Goal: Information Seeking & Learning: Find contact information

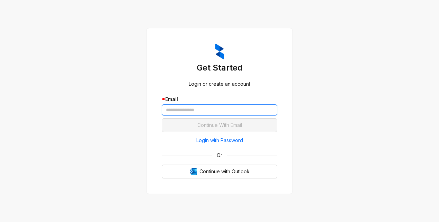
click at [181, 109] on input "text" at bounding box center [220, 109] width 116 height 11
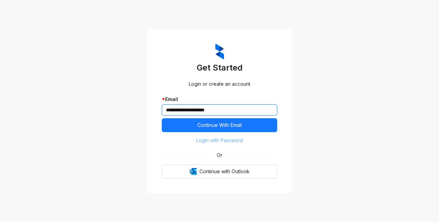
type input "**********"
click at [209, 139] on span "Login with Password" at bounding box center [220, 141] width 47 height 8
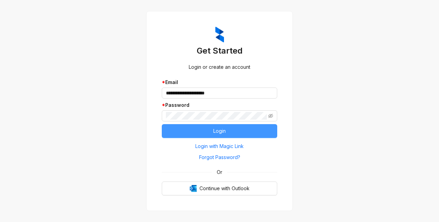
click at [172, 127] on button "Login" at bounding box center [220, 131] width 116 height 14
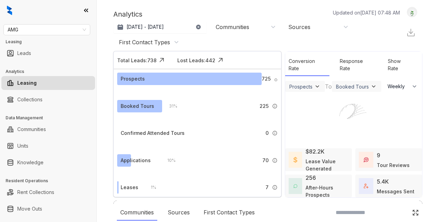
select select "******"
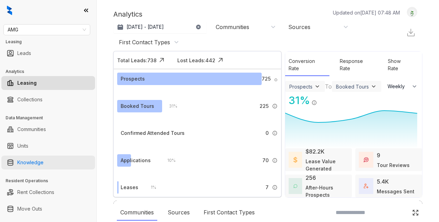
click at [44, 163] on link "Knowledge" at bounding box center [30, 163] width 26 height 14
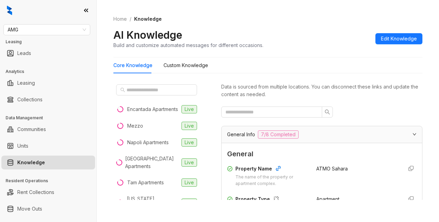
click at [235, 219] on div "Home / Knowledge AI Knowledge Build and customize automated messages for differ…" at bounding box center [268, 111] width 343 height 222
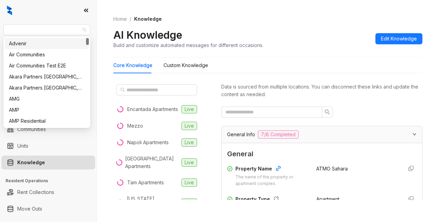
drag, startPoint x: 53, startPoint y: 28, endPoint x: -2, endPoint y: 26, distance: 54.7
click at [0, 26] on html "AMG Leasing Leads Analytics Leasing Collections Data Management Communities Uni…" at bounding box center [219, 111] width 439 height 222
click at [24, 34] on span "AMG" at bounding box center [47, 30] width 79 height 10
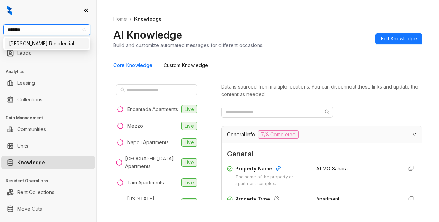
type input "*******"
click at [37, 49] on div "Griffis Residential:::62a69a4b8c1a211965ab7497 Griffis Residential" at bounding box center [46, 44] width 87 height 14
click at [36, 48] on div "Griffis Residential" at bounding box center [47, 43] width 84 height 11
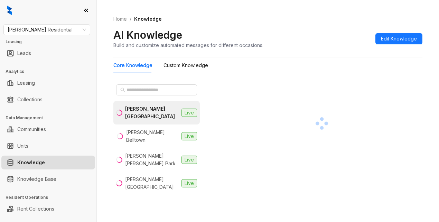
click at [4, 19] on div at bounding box center [48, 10] width 97 height 21
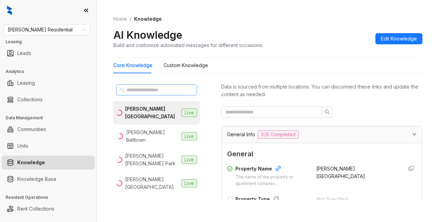
click at [124, 93] on span at bounding box center [122, 90] width 5 height 8
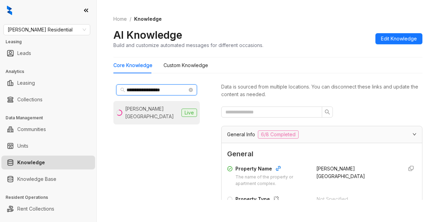
type input "**********"
click at [153, 112] on div "Griffis North Creek" at bounding box center [152, 112] width 54 height 15
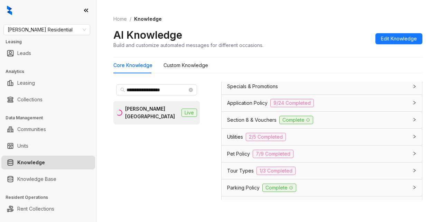
scroll to position [519, 0]
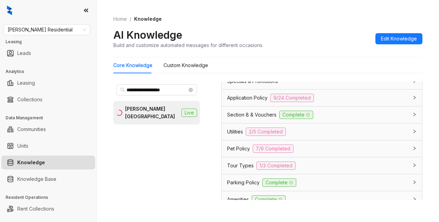
click at [261, 20] on ol "Home / Knowledge" at bounding box center [267, 19] width 309 height 8
click at [51, 29] on span "Griffis Residential" at bounding box center [47, 30] width 79 height 10
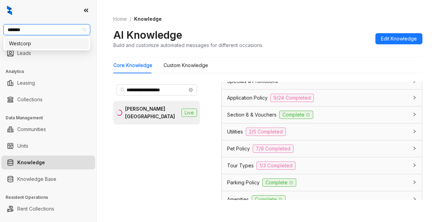
type input "********"
click at [38, 49] on div "Westcorp" at bounding box center [47, 43] width 84 height 11
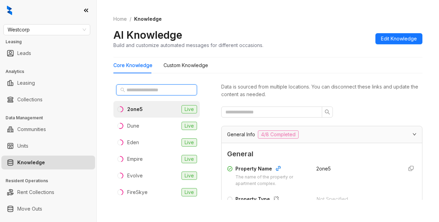
click at [137, 89] on input "text" at bounding box center [157, 90] width 61 height 8
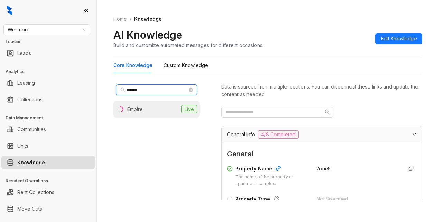
type input "******"
click at [124, 109] on div at bounding box center [120, 109] width 8 height 6
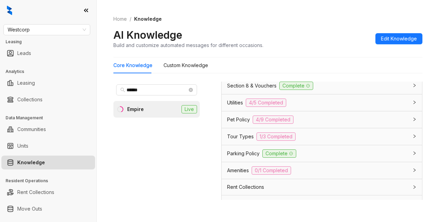
scroll to position [554, 0]
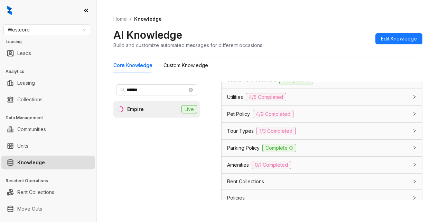
click at [239, 118] on span "Pet Policy" at bounding box center [238, 114] width 23 height 8
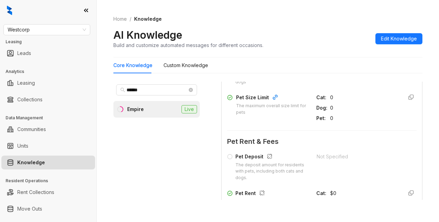
scroll to position [796, 0]
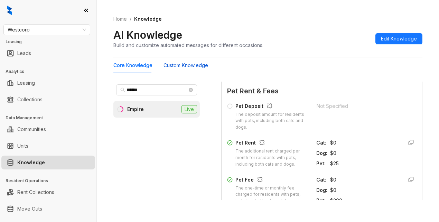
click at [190, 63] on Knowledge "Custom Knowledge" at bounding box center [186, 66] width 45 height 8
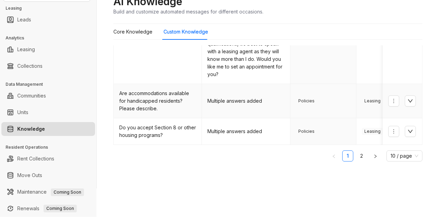
scroll to position [35, 0]
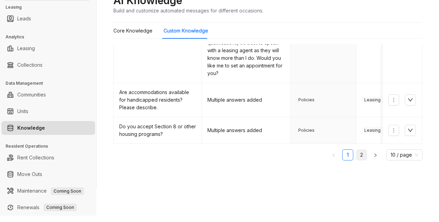
click at [357, 157] on link "2" at bounding box center [362, 155] width 10 height 10
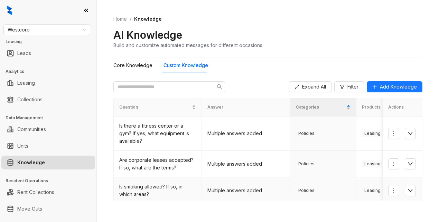
scroll to position [0, 0]
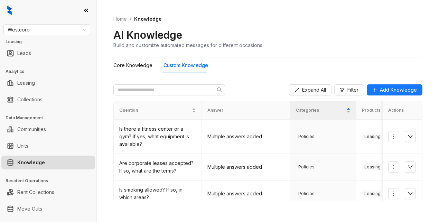
drag, startPoint x: 284, startPoint y: 20, endPoint x: 288, endPoint y: 19, distance: 4.4
click at [284, 20] on ol "Home / Knowledge" at bounding box center [267, 19] width 309 height 8
click at [43, 29] on span "Westcorp" at bounding box center [47, 30] width 79 height 10
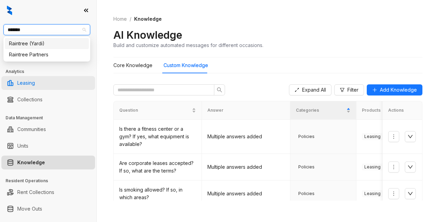
type input "********"
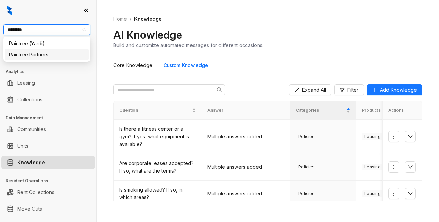
click at [53, 55] on div "Raintree Partners" at bounding box center [47, 55] width 76 height 8
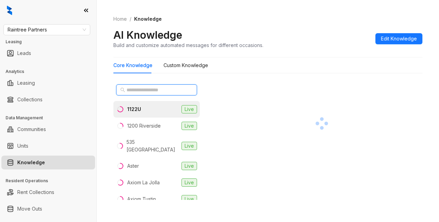
click at [158, 86] on input "text" at bounding box center [157, 90] width 61 height 8
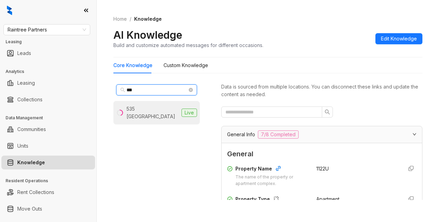
type input "***"
click at [152, 113] on li "535 Hobart Live" at bounding box center [156, 113] width 87 height 24
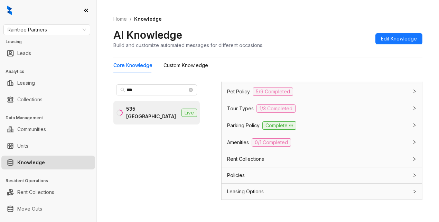
scroll to position [588, 0]
click at [238, 95] on div "Pet Policy 5/9 Completed" at bounding box center [317, 91] width 181 height 8
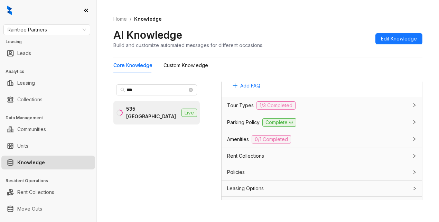
scroll to position [1073, 0]
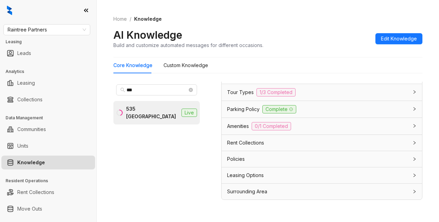
click at [292, 31] on div "AI Knowledge Build and customize automated messages for different occasions. Ed…" at bounding box center [267, 38] width 309 height 20
click at [236, 113] on span "Parking Policy" at bounding box center [243, 110] width 33 height 8
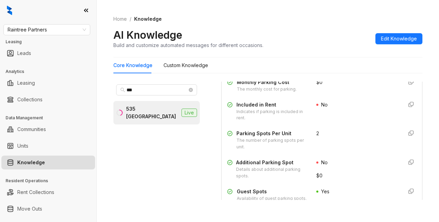
scroll to position [1142, 0]
click at [340, 121] on div "No" at bounding box center [357, 110] width 81 height 21
click at [188, 65] on Knowledge "Custom Knowledge" at bounding box center [186, 66] width 45 height 8
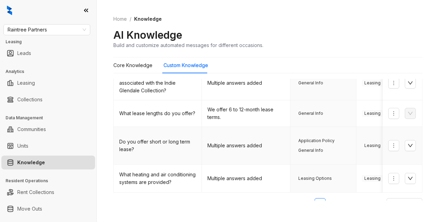
scroll to position [260, 0]
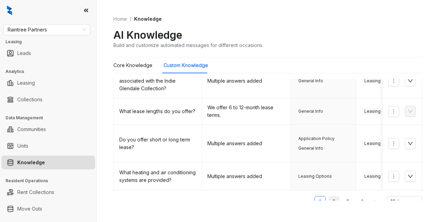
click at [329, 197] on link "2" at bounding box center [334, 202] width 10 height 10
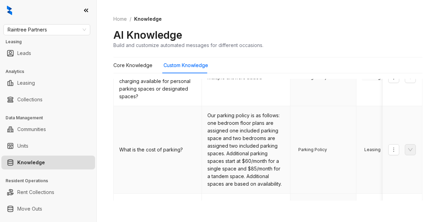
scroll to position [225, 0]
click at [283, 35] on div "AI Knowledge Build and customize automated messages for different occasions." at bounding box center [267, 38] width 309 height 20
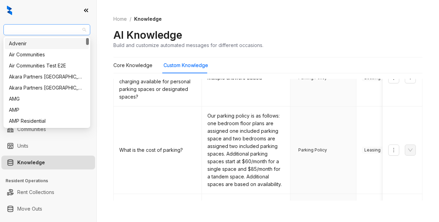
click at [53, 30] on span "Raintree Partners" at bounding box center [47, 30] width 79 height 10
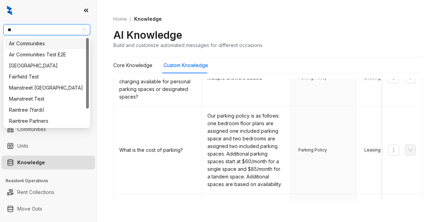
type input "***"
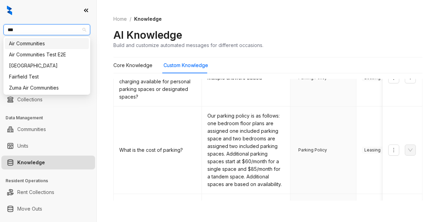
click at [42, 44] on div "Air Communities" at bounding box center [47, 44] width 76 height 8
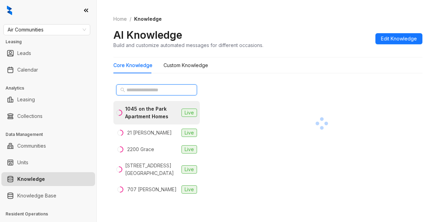
drag, startPoint x: 137, startPoint y: 88, endPoint x: 134, endPoint y: 68, distance: 20.6
click at [137, 88] on input "text" at bounding box center [157, 90] width 61 height 8
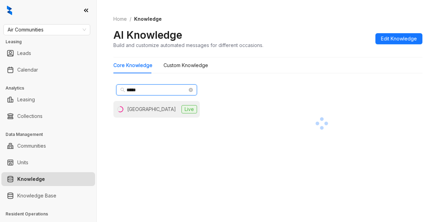
type input "*****"
click at [146, 109] on div "[GEOGRAPHIC_DATA]" at bounding box center [151, 110] width 49 height 8
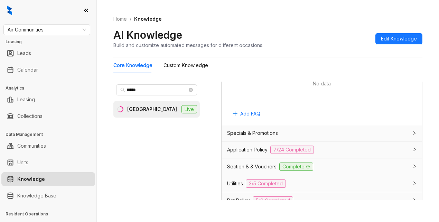
scroll to position [484, 0]
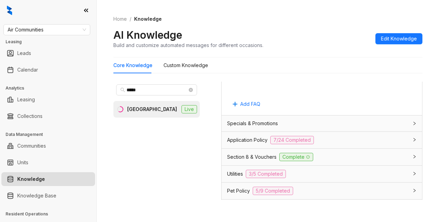
click at [252, 144] on span "Application Policy" at bounding box center [247, 140] width 40 height 8
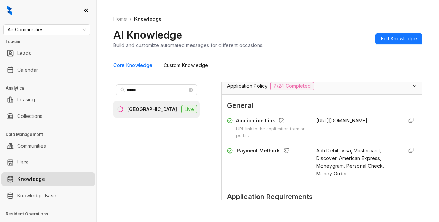
scroll to position [554, 0]
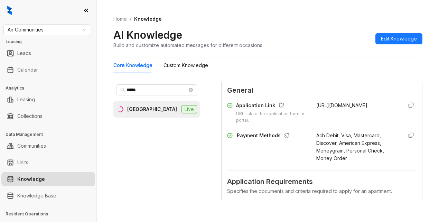
drag, startPoint x: 307, startPoint y: 127, endPoint x: 348, endPoint y: 140, distance: 42.5
click at [348, 124] on div "Application Link URL link to the application form or portal. https://www.chestn…" at bounding box center [322, 113] width 190 height 22
copy span "https://www.chestnuthallapartments.com"
click at [151, 163] on div "***** Chestnut Hall Live" at bounding box center [156, 141] width 87 height 118
click at [51, 27] on span "Air Communities" at bounding box center [47, 30] width 79 height 10
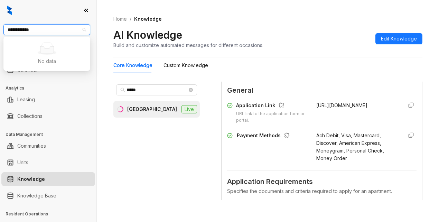
type input "**********"
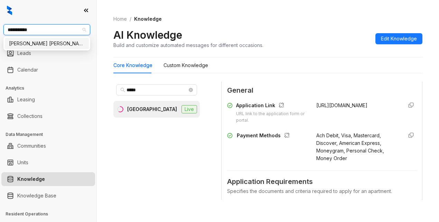
click at [48, 46] on div "[PERSON_NAME] [PERSON_NAME]" at bounding box center [47, 44] width 76 height 8
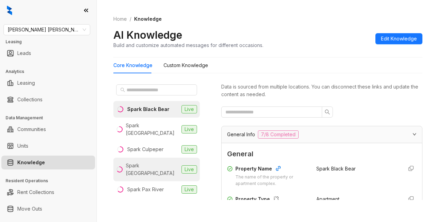
click at [135, 167] on div "Spark [GEOGRAPHIC_DATA]" at bounding box center [152, 169] width 53 height 15
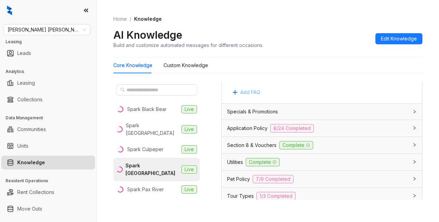
scroll to position [450, 0]
click at [245, 131] on span "Application Policy" at bounding box center [247, 128] width 40 height 8
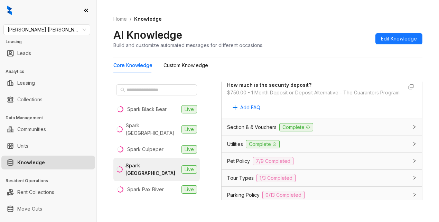
scroll to position [1419, 0]
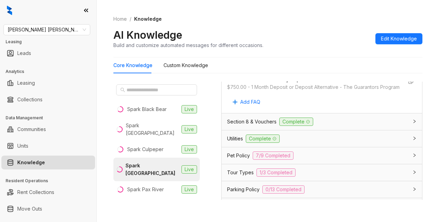
click at [249, 126] on span "Section 8 & Vouchers" at bounding box center [251, 122] width 49 height 8
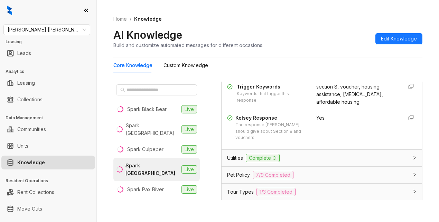
scroll to position [1488, 0]
click at [298, 35] on div "AI Knowledge Build and customize automated messages for different occasions. Ed…" at bounding box center [267, 38] width 309 height 20
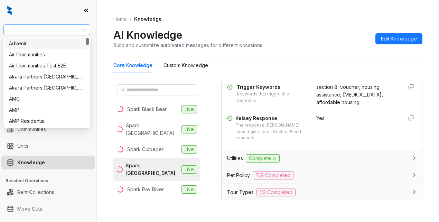
click at [53, 28] on span "Gates Hudson" at bounding box center [47, 30] width 79 height 10
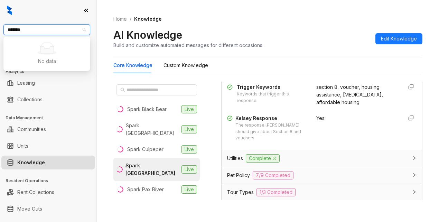
type input "******"
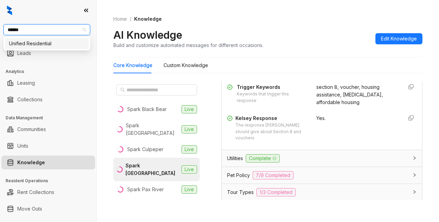
click at [17, 42] on div "Unified Residential" at bounding box center [47, 44] width 76 height 8
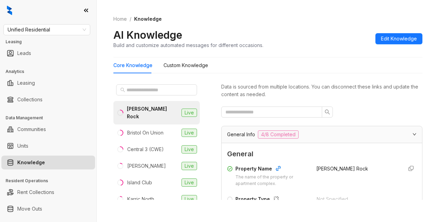
click at [369, 109] on div at bounding box center [321, 112] width 201 height 11
click at [145, 92] on input "text" at bounding box center [157, 90] width 61 height 8
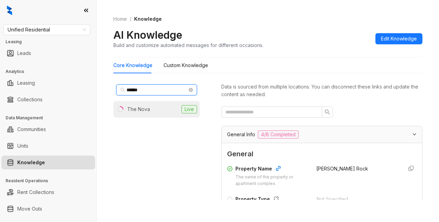
type input "******"
click at [153, 107] on li "The Nova Live" at bounding box center [156, 109] width 87 height 17
click at [284, 129] on div "General Info 4/8 Completed" at bounding box center [322, 134] width 201 height 17
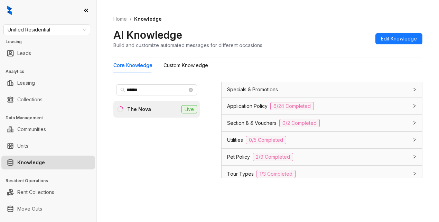
scroll to position [39, 0]
click at [238, 142] on span "Utilities" at bounding box center [235, 141] width 16 height 8
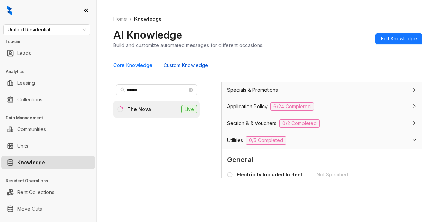
click at [197, 67] on Knowledge "Custom Knowledge" at bounding box center [186, 66] width 45 height 8
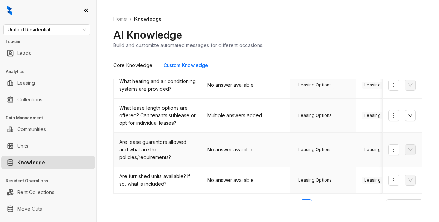
scroll to position [265, 0]
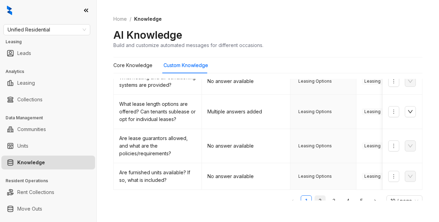
click at [315, 196] on link "2" at bounding box center [320, 201] width 10 height 10
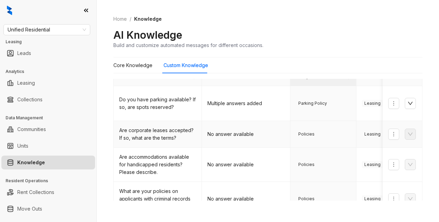
scroll to position [35, 0]
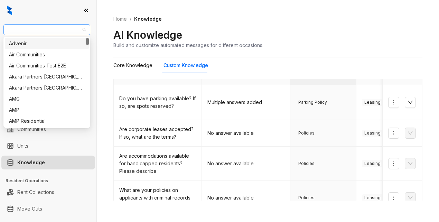
click at [46, 29] on span "Unified Residential" at bounding box center [47, 30] width 79 height 10
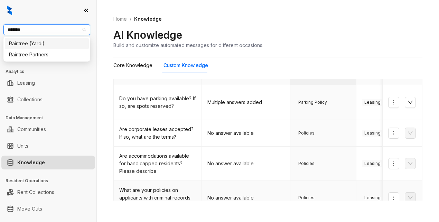
type input "********"
click at [58, 58] on div "Raintree Partners" at bounding box center [47, 55] width 76 height 8
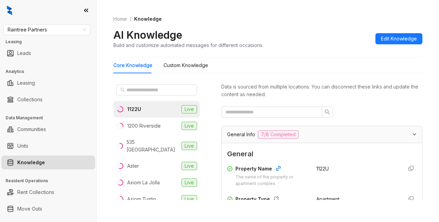
click at [290, 49] on div "Home / Knowledge AI Knowledge Build and customize automated messages for differ…" at bounding box center [267, 32] width 309 height 51
click at [142, 88] on input "text" at bounding box center [157, 90] width 61 height 8
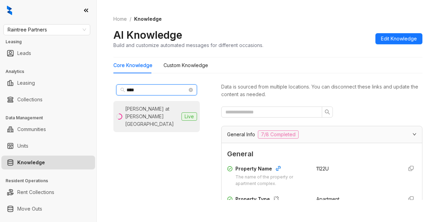
type input "****"
click at [138, 115] on div "[PERSON_NAME] at [PERSON_NAME][GEOGRAPHIC_DATA]" at bounding box center [152, 116] width 54 height 23
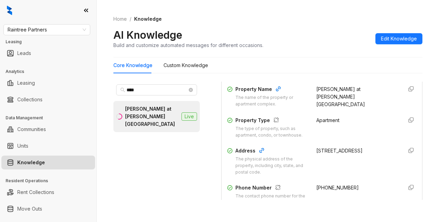
scroll to position [138, 0]
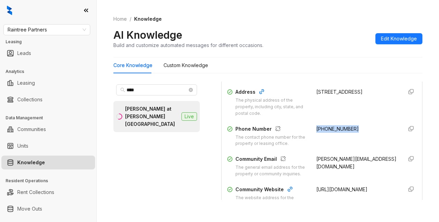
drag, startPoint x: 309, startPoint y: 134, endPoint x: 337, endPoint y: 137, distance: 28.5
click at [348, 133] on div "(951) 272-6910" at bounding box center [357, 136] width 81 height 22
copy span "(951) 272-6910"
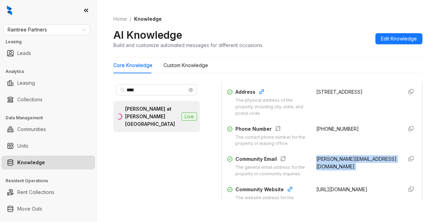
drag, startPoint x: 307, startPoint y: 165, endPoint x: 386, endPoint y: 165, distance: 79.2
click at [386, 165] on div "Community Email The general email address for the property or community inquiri…" at bounding box center [322, 166] width 190 height 22
copy div "hensley@avenue5apt.com"
click at [213, 191] on div "**** Hensley at Corona Pointe Live Data is sourced from multiple locations. You…" at bounding box center [267, 142] width 309 height 127
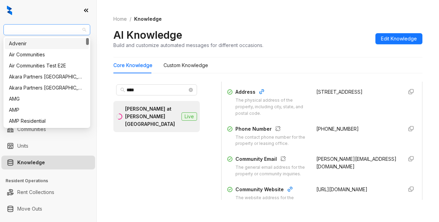
click at [53, 27] on span "Raintree Partners" at bounding box center [47, 30] width 79 height 10
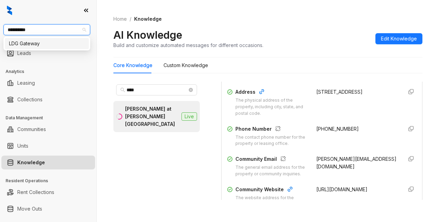
type input "**********"
click at [35, 43] on div "LDG Gateway" at bounding box center [47, 44] width 76 height 8
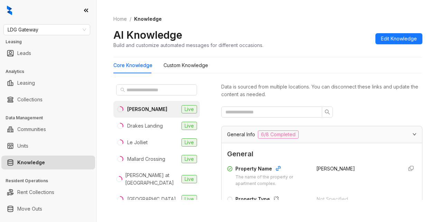
click at [293, 46] on div "AI Knowledge Build and customize automated messages for different occasions. Ed…" at bounding box center [267, 38] width 309 height 20
click at [139, 86] on input "text" at bounding box center [157, 90] width 61 height 8
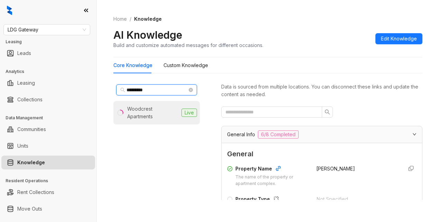
type input "*********"
click at [154, 118] on div "Woodcrest Apartments" at bounding box center [153, 112] width 52 height 15
drag, startPoint x: 253, startPoint y: 63, endPoint x: 257, endPoint y: 62, distance: 4.9
click at [253, 63] on div "Core Knowledge Custom Knowledge" at bounding box center [267, 65] width 309 height 16
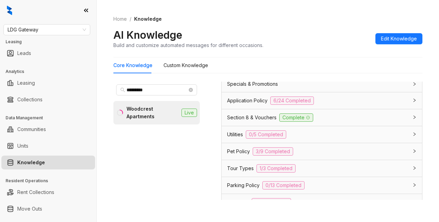
scroll to position [519, 0]
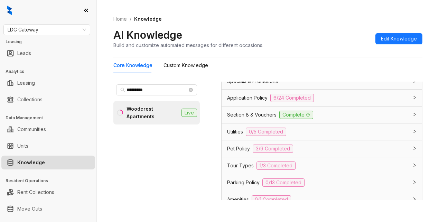
click at [237, 136] on span "Utilities" at bounding box center [235, 132] width 16 height 8
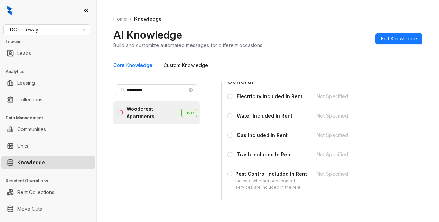
scroll to position [588, 0]
click at [174, 65] on Knowledge "Custom Knowledge" at bounding box center [186, 66] width 45 height 8
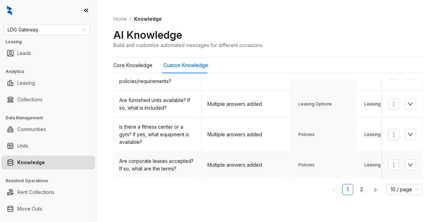
scroll to position [258, 0]
click at [357, 189] on link "2" at bounding box center [362, 189] width 10 height 10
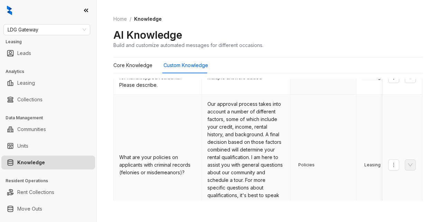
scroll to position [138, 0]
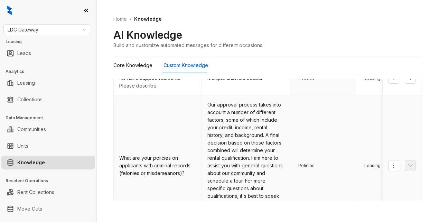
click at [314, 113] on td "Policies" at bounding box center [324, 165] width 66 height 141
click at [54, 29] on span "LDG Gateway" at bounding box center [47, 30] width 79 height 10
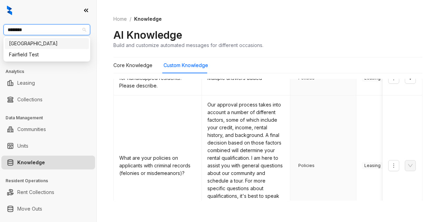
type input "*********"
click at [29, 41] on div "Fairfield" at bounding box center [47, 44] width 76 height 8
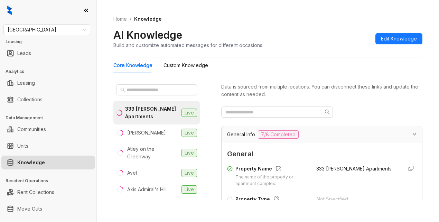
click at [321, 31] on div "AI Knowledge Build and customize automated messages for different occasions. Ed…" at bounding box center [267, 38] width 309 height 20
click at [130, 87] on input "text" at bounding box center [157, 90] width 61 height 8
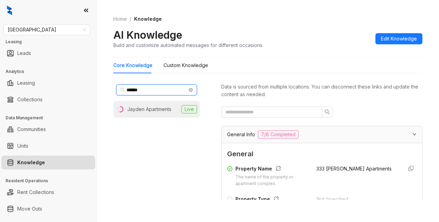
type input "******"
click at [160, 107] on div "Jayden Apartments" at bounding box center [149, 110] width 44 height 8
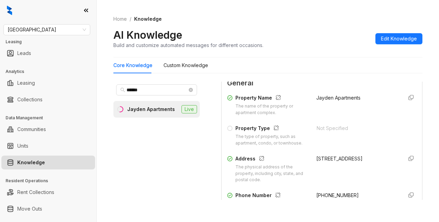
scroll to position [104, 0]
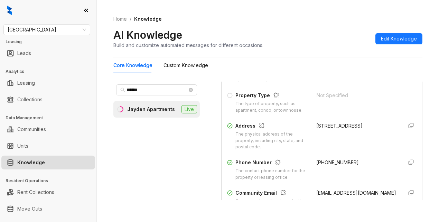
drag, startPoint x: 307, startPoint y: 131, endPoint x: 344, endPoint y: 142, distance: 38.5
click at [344, 142] on div "Address The physical address of the property, including city, state, and postal…" at bounding box center [322, 136] width 190 height 29
copy div "[STREET_ADDRESS]"
drag, startPoint x: 312, startPoint y: 28, endPoint x: 314, endPoint y: 35, distance: 7.1
click at [314, 35] on div "Home / Knowledge AI Knowledge Build and customize automated messages for differ…" at bounding box center [267, 32] width 309 height 51
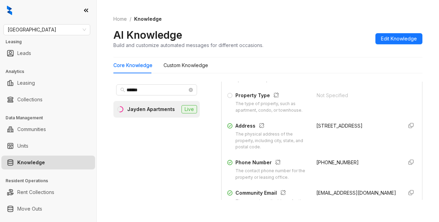
drag, startPoint x: 162, startPoint y: 176, endPoint x: 154, endPoint y: 185, distance: 12.3
click at [164, 173] on div "****** Jayden Apartments Live" at bounding box center [156, 141] width 87 height 118
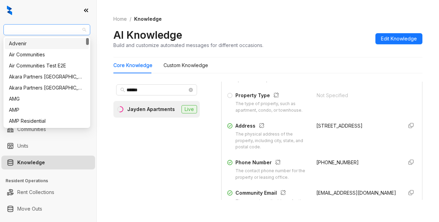
click at [32, 32] on span "[GEOGRAPHIC_DATA]" at bounding box center [47, 30] width 79 height 10
type input "**"
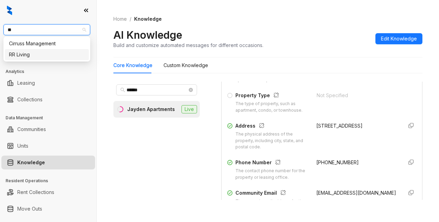
click at [43, 56] on div "RR Living" at bounding box center [47, 55] width 76 height 8
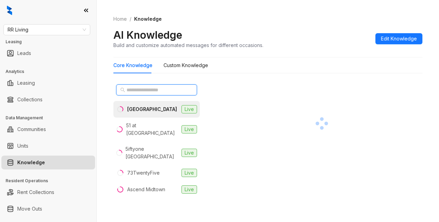
click at [148, 92] on input "text" at bounding box center [157, 90] width 61 height 8
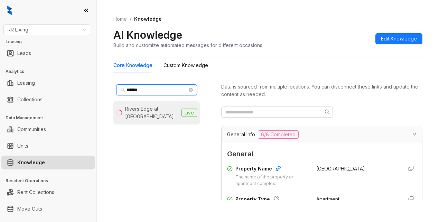
type input "******"
click at [129, 112] on div "Rivers Edge at [GEOGRAPHIC_DATA]" at bounding box center [152, 112] width 54 height 15
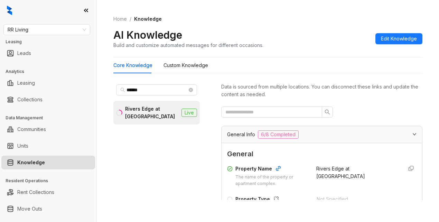
click at [293, 53] on div "Home / Knowledge AI Knowledge Build and customize automated messages for differ…" at bounding box center [267, 32] width 309 height 51
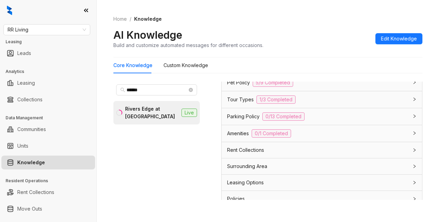
scroll to position [623, 0]
click at [248, 136] on span "Amenities" at bounding box center [238, 133] width 22 height 8
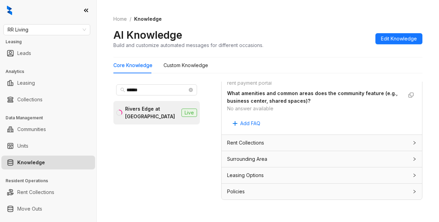
scroll to position [905, 0]
click at [246, 177] on span "Leasing Options" at bounding box center [245, 176] width 37 height 8
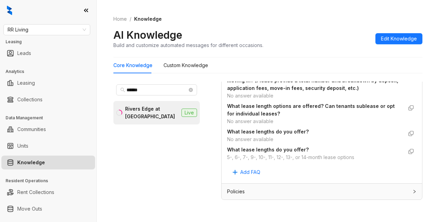
scroll to position [1241, 0]
click at [200, 65] on Knowledge "Custom Knowledge" at bounding box center [186, 66] width 45 height 8
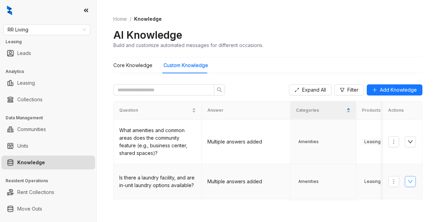
click at [408, 179] on icon "down" at bounding box center [411, 182] width 6 height 6
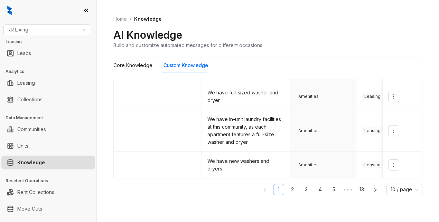
scroll to position [251, 0]
click at [288, 191] on link "2" at bounding box center [293, 189] width 10 height 10
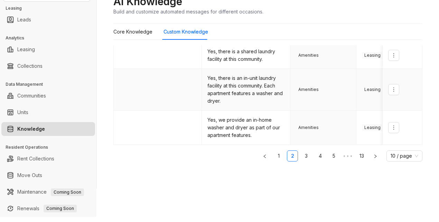
scroll to position [35, 0]
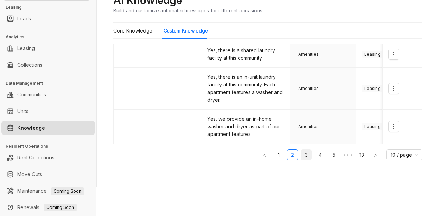
click at [301, 157] on link "3" at bounding box center [306, 155] width 10 height 10
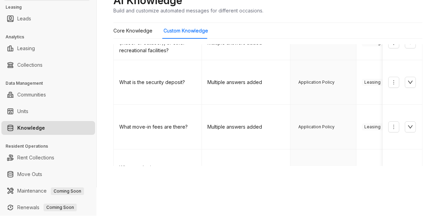
scroll to position [83, 0]
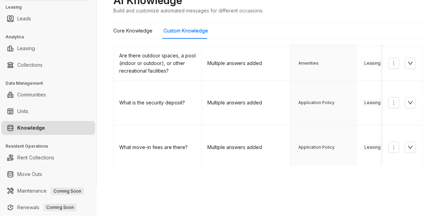
click at [257, 179] on div "Home / Knowledge AI Knowledge Build and customize automated messages for differ…" at bounding box center [268, 76] width 343 height 222
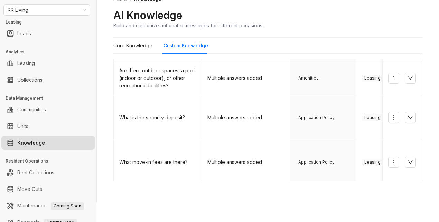
scroll to position [0, 0]
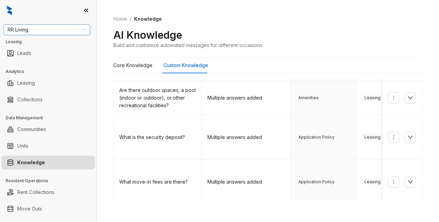
click at [29, 27] on span "RR Living" at bounding box center [47, 30] width 79 height 10
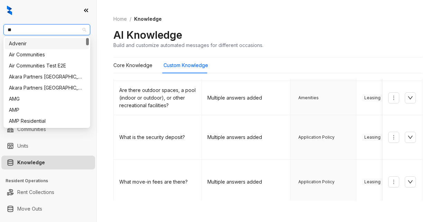
type input "***"
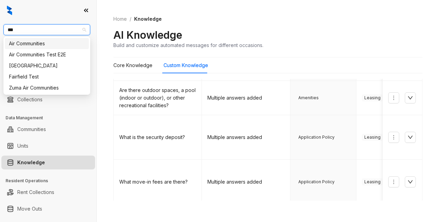
click at [40, 45] on div "Air Communities" at bounding box center [47, 44] width 76 height 8
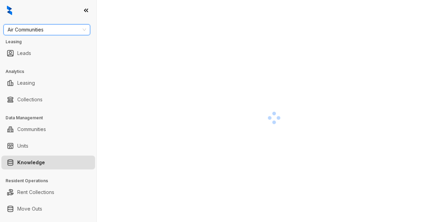
scroll to position [8, 0]
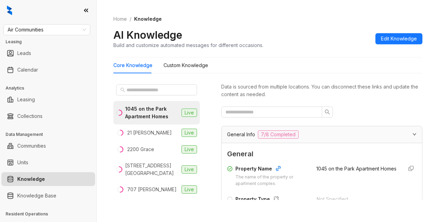
click at [297, 53] on div "Home / Knowledge AI Knowledge Build and customize automated messages for differ…" at bounding box center [267, 32] width 309 height 51
click at [152, 90] on input "text" at bounding box center [157, 90] width 61 height 8
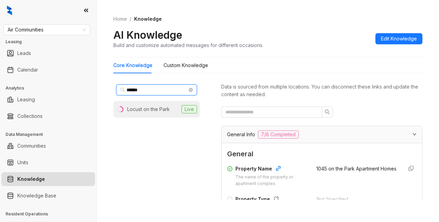
type input "******"
click at [146, 108] on div "Locust on the Park" at bounding box center [148, 110] width 43 height 8
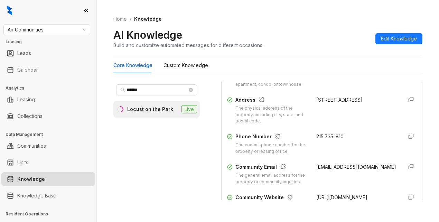
scroll to position [104, 0]
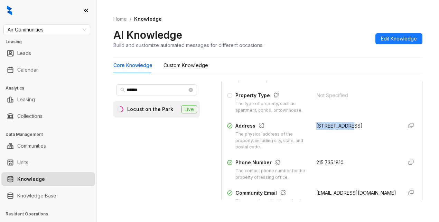
drag, startPoint x: 309, startPoint y: 132, endPoint x: 342, endPoint y: 128, distance: 33.1
click at [342, 128] on div "201 S 25th St" at bounding box center [357, 126] width 81 height 8
copy div "201 S 25th St"
drag, startPoint x: 146, startPoint y: 160, endPoint x: 154, endPoint y: 153, distance: 10.8
click at [148, 160] on div "****** Locust on the Park Live" at bounding box center [156, 141] width 87 height 118
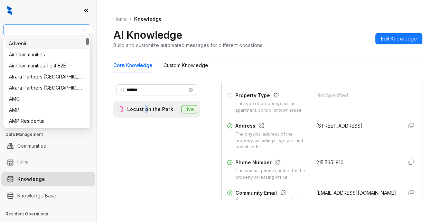
click at [69, 33] on span "Air Communities" at bounding box center [47, 30] width 79 height 10
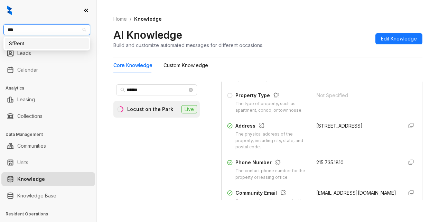
type input "****"
click at [29, 46] on div "SfRent" at bounding box center [47, 44] width 76 height 8
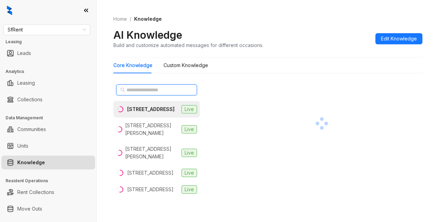
drag, startPoint x: 131, startPoint y: 88, endPoint x: 135, endPoint y: 87, distance: 4.0
click at [132, 88] on input "text" at bounding box center [157, 90] width 61 height 8
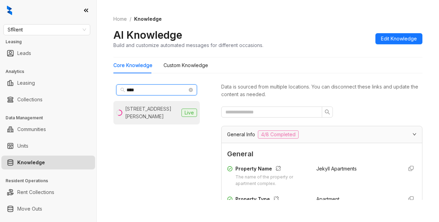
type input "****"
click at [151, 104] on li "1511 Jackson St, Oakland, CA Live" at bounding box center [156, 113] width 87 height 24
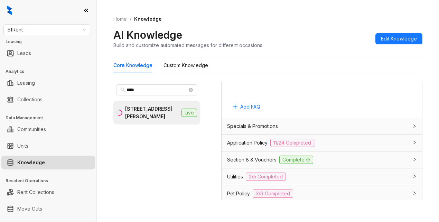
scroll to position [519, 0]
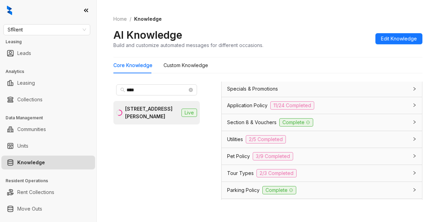
click at [262, 109] on span "Application Policy" at bounding box center [247, 106] width 40 height 8
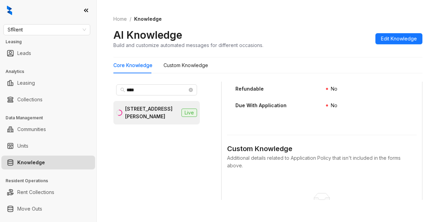
scroll to position [1419, 0]
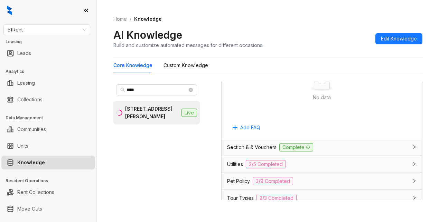
click at [260, 151] on span "Section 8 & Vouchers" at bounding box center [251, 148] width 49 height 8
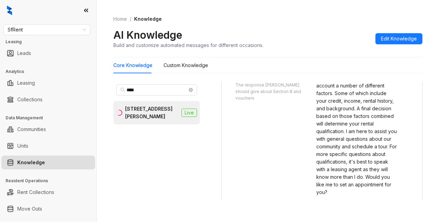
scroll to position [1557, 0]
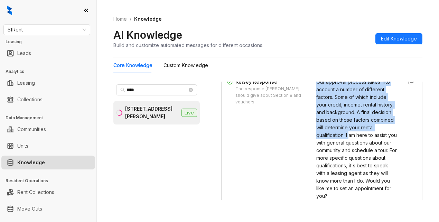
drag, startPoint x: 309, startPoint y: 107, endPoint x: 342, endPoint y: 164, distance: 66.5
click at [342, 164] on div "Our approval process takes into account a number of different factors. Some of …" at bounding box center [357, 139] width 81 height 122
copy span "Our approval process takes into account a number of different factors. Some of …"
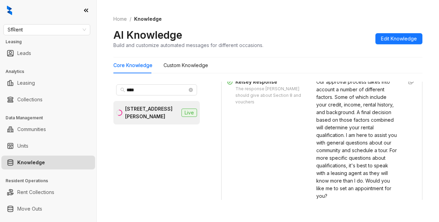
click at [252, 178] on div "Kelsey Response The response Kelsey should give about Section 8 and vouchers" at bounding box center [267, 139] width 81 height 122
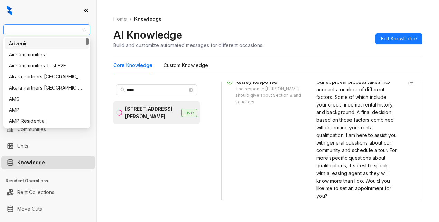
click at [59, 26] on span "SfRent" at bounding box center [47, 30] width 79 height 10
type input "***"
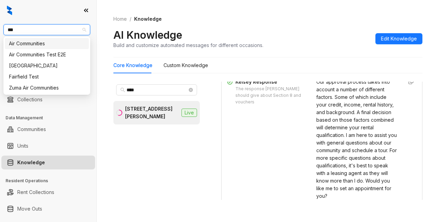
click at [22, 48] on div "Air Communities" at bounding box center [47, 43] width 84 height 11
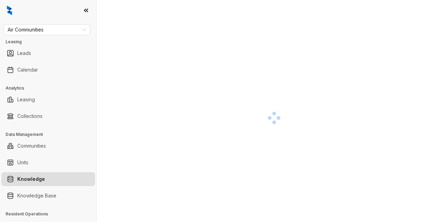
click at [148, 35] on div at bounding box center [274, 118] width 322 height 222
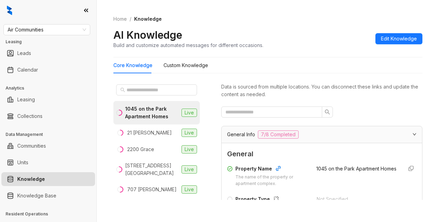
click at [306, 63] on div "Core Knowledge Custom Knowledge" at bounding box center [267, 65] width 309 height 16
click at [138, 92] on input "text" at bounding box center [157, 90] width 61 height 8
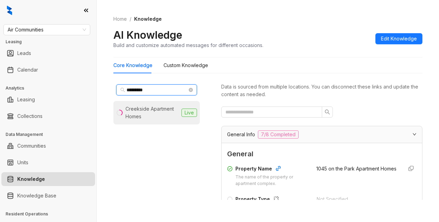
type input "*********"
click at [139, 116] on div "Creekside Apartment Homes" at bounding box center [152, 112] width 53 height 15
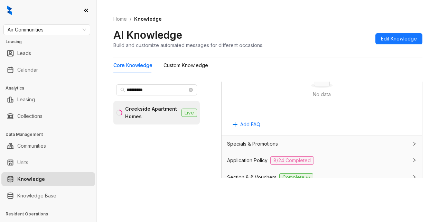
scroll to position [519, 0]
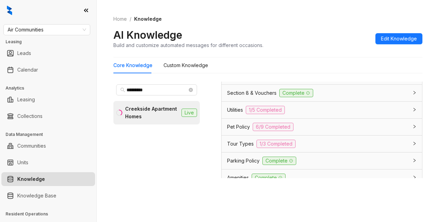
click at [226, 118] on div "Utilities 1/5 Completed" at bounding box center [322, 110] width 201 height 17
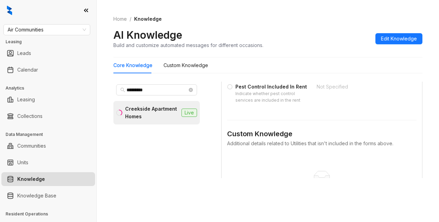
scroll to position [727, 0]
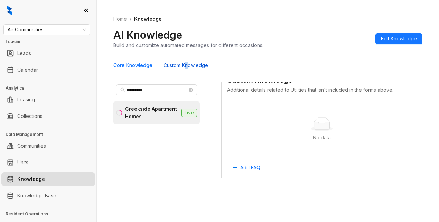
click at [187, 67] on Knowledge "Custom Knowledge" at bounding box center [186, 66] width 45 height 8
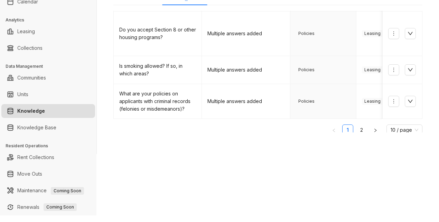
scroll to position [69, 0]
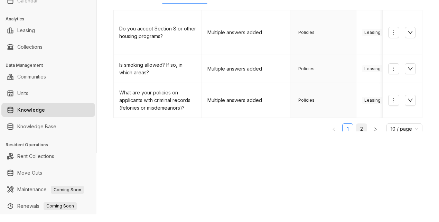
click at [357, 124] on link "2" at bounding box center [362, 129] width 10 height 10
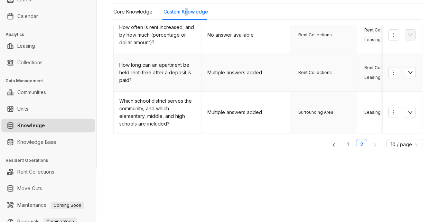
scroll to position [104, 0]
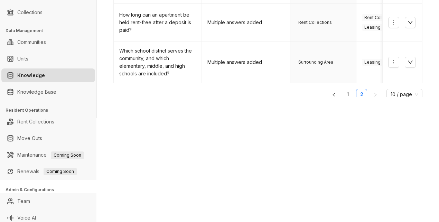
click at [206, 165] on div "Air Communities Leasing Leads Calendar Analytics Leasing Collections Data Manag…" at bounding box center [219, 111] width 439 height 222
click at [233, 117] on div "Home / Knowledge AI Knowledge Build and customize automated messages for differ…" at bounding box center [268, 7] width 343 height 222
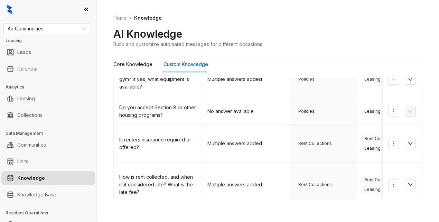
scroll to position [0, 0]
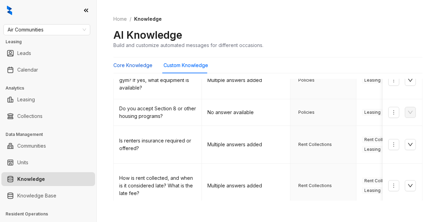
click at [136, 67] on Knowledge "Core Knowledge" at bounding box center [132, 66] width 39 height 8
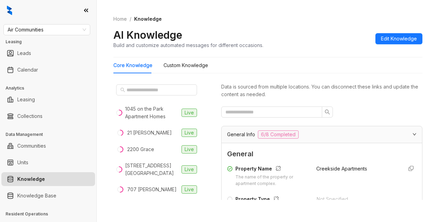
click at [283, 30] on div "AI Knowledge Build and customize automated messages for different occasions. Ed…" at bounding box center [267, 38] width 309 height 20
click at [274, 61] on div "Core Knowledge Custom Knowledge" at bounding box center [267, 65] width 309 height 16
click at [137, 90] on input "text" at bounding box center [157, 90] width 61 height 8
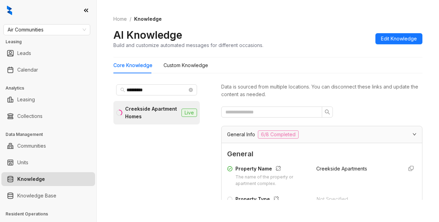
click at [165, 118] on div "Creekside Apartment Homes" at bounding box center [152, 112] width 54 height 15
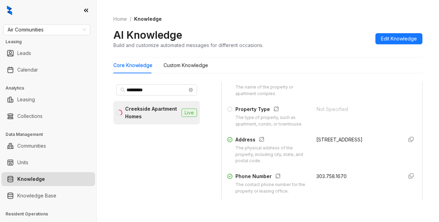
scroll to position [138, 0]
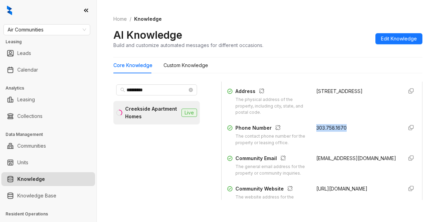
drag, startPoint x: 309, startPoint y: 135, endPoint x: 328, endPoint y: 131, distance: 19.4
click at [349, 137] on div "303.758.1670" at bounding box center [357, 135] width 81 height 22
copy span "303.758.1670"
drag, startPoint x: 309, startPoint y: 163, endPoint x: 341, endPoint y: 177, distance: 34.9
click at [341, 177] on div "[EMAIL_ADDRESS][DOMAIN_NAME]" at bounding box center [357, 166] width 81 height 22
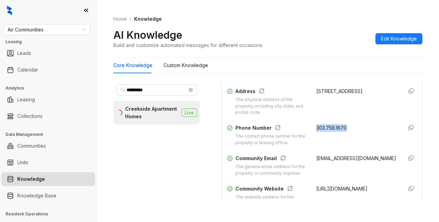
copy span "[EMAIL_ADDRESS][DOMAIN_NAME]"
drag, startPoint x: 129, startPoint y: 162, endPoint x: 135, endPoint y: 160, distance: 6.9
click at [129, 162] on div "********* [GEOGRAPHIC_DATA] Homes Live" at bounding box center [156, 141] width 87 height 118
drag, startPoint x: 156, startPoint y: 92, endPoint x: 183, endPoint y: 74, distance: 32.1
click at [94, 84] on div "Air Communities Leasing Leads Calendar Analytics Leasing Collections Data Manag…" at bounding box center [219, 111] width 439 height 222
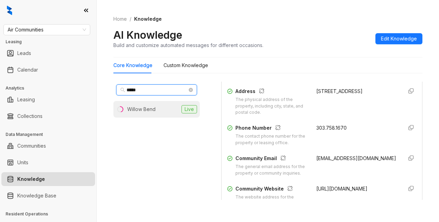
type input "*****"
click at [148, 112] on div "Willow Bend" at bounding box center [141, 110] width 28 height 8
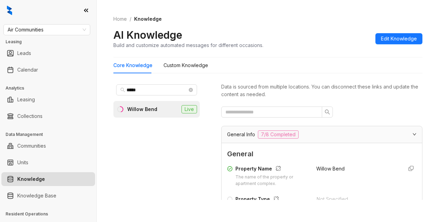
drag, startPoint x: 291, startPoint y: 55, endPoint x: 302, endPoint y: 55, distance: 11.1
click at [291, 55] on div "Home / Knowledge AI Knowledge Build and customize automated messages for differ…" at bounding box center [267, 32] width 309 height 51
